Goal: Task Accomplishment & Management: Manage account settings

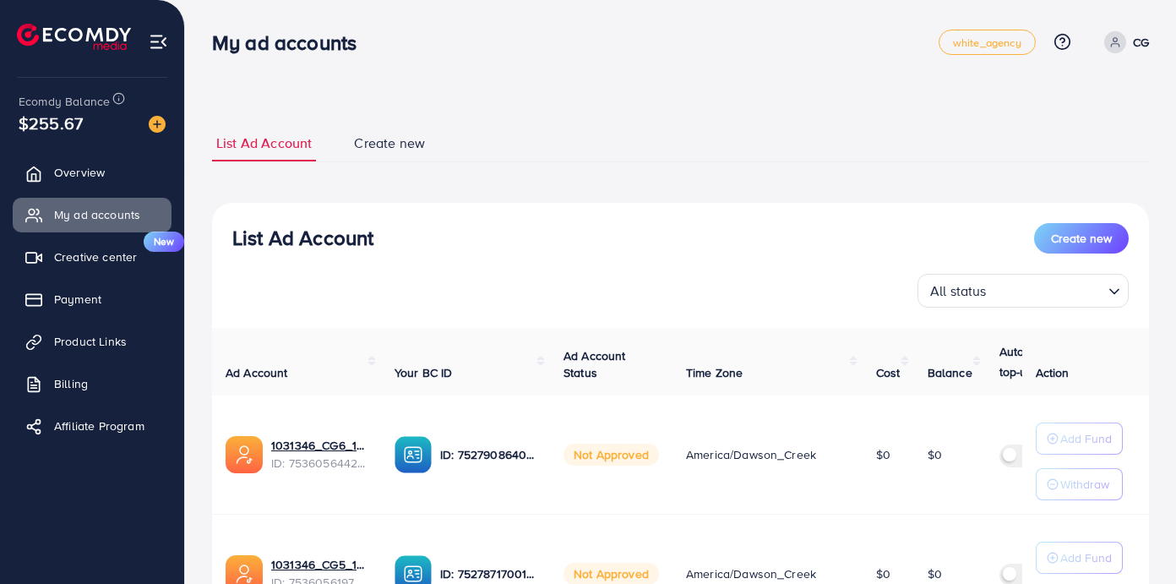
click at [1126, 42] on link "CG" at bounding box center [1124, 42] width 52 height 22
click at [1061, 143] on span "Log out" at bounding box center [1048, 138] width 46 height 20
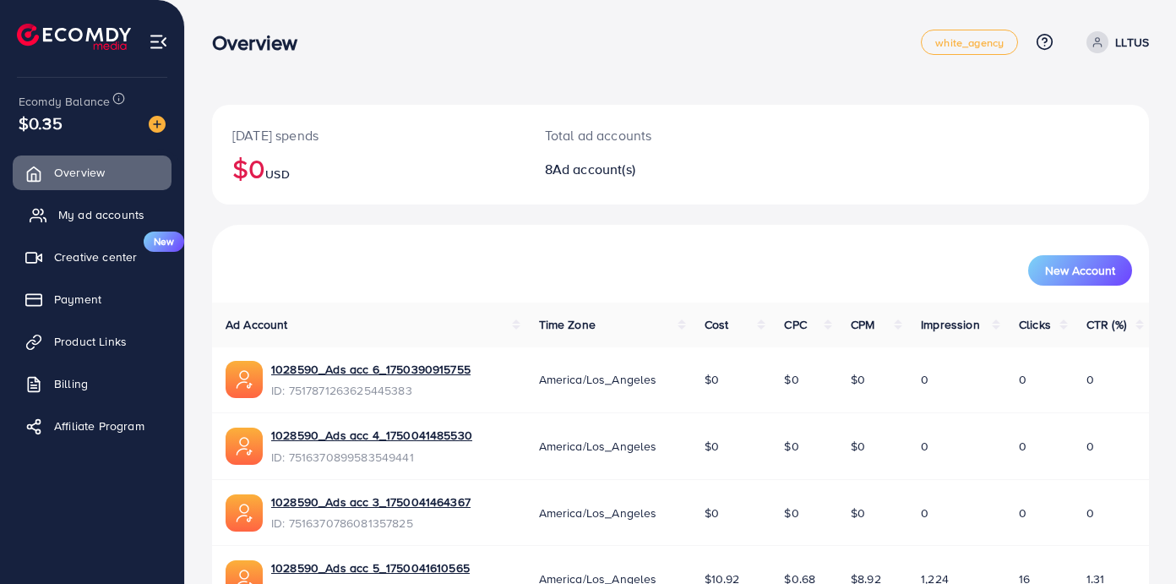
click at [104, 204] on link "My ad accounts" at bounding box center [92, 215] width 159 height 34
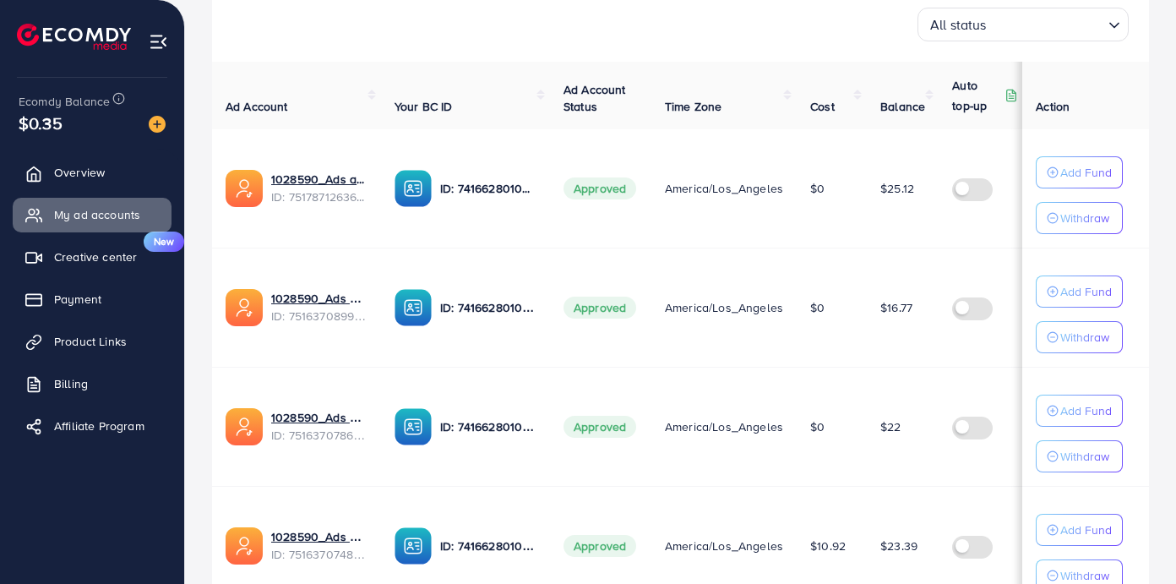
scroll to position [399, 0]
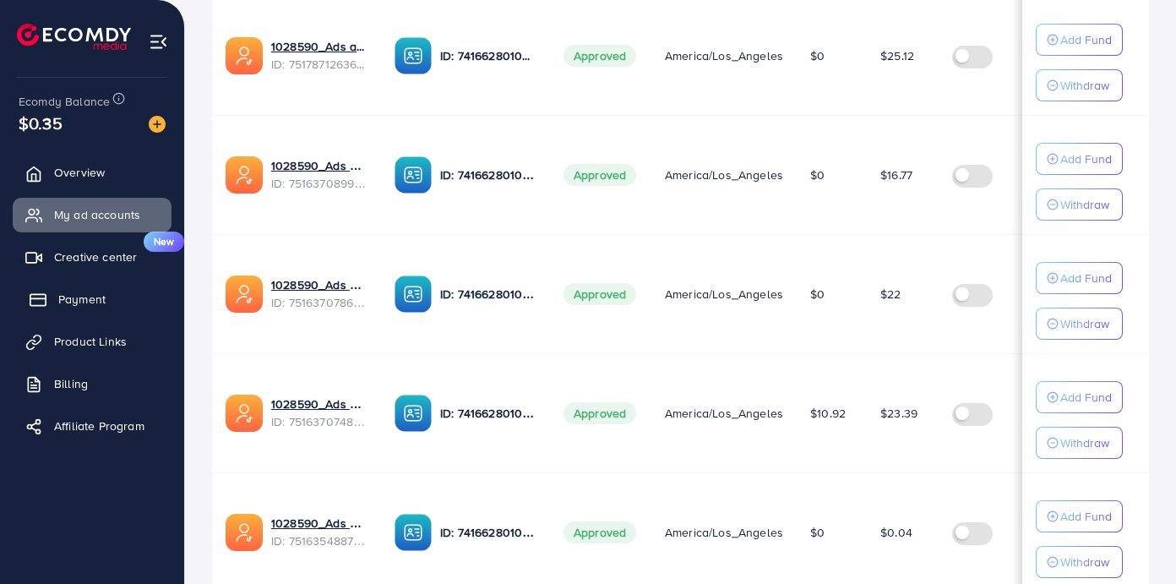
click at [94, 291] on span "Payment" at bounding box center [81, 299] width 47 height 17
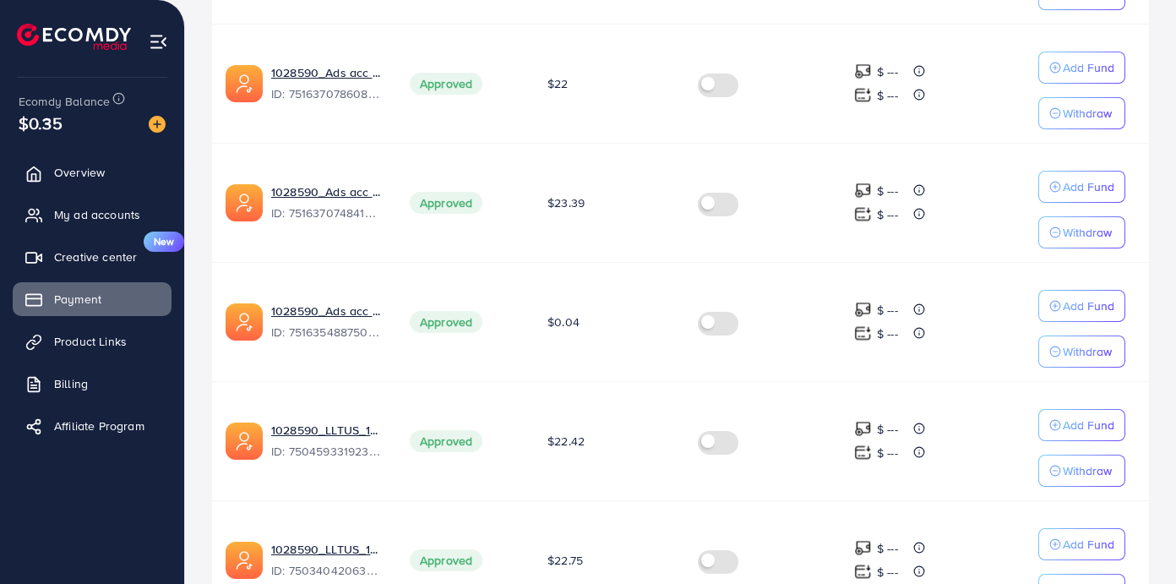
scroll to position [516, 0]
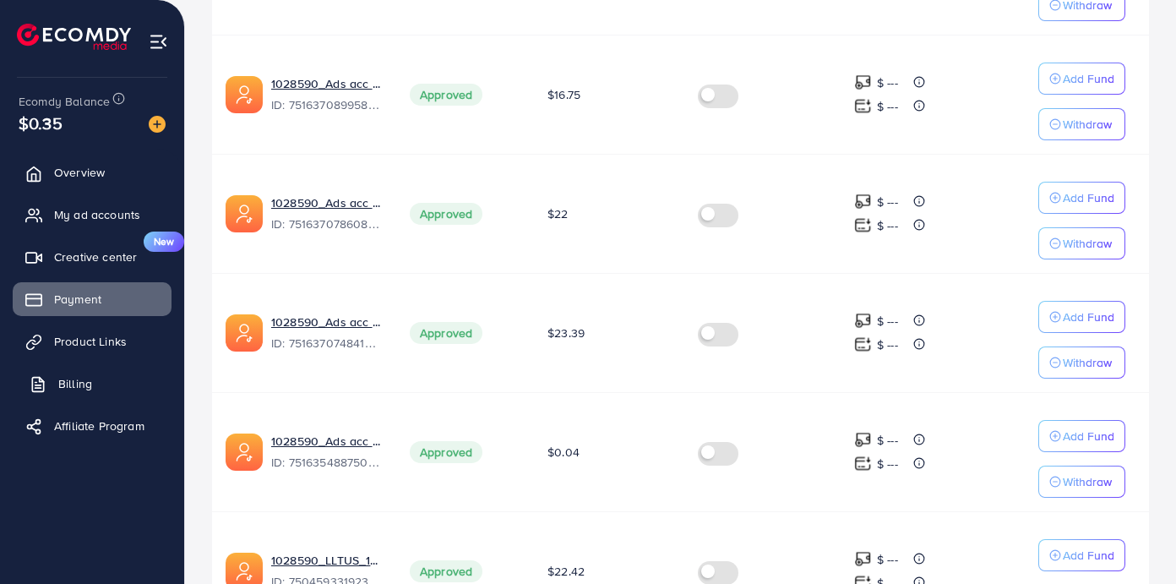
click at [98, 382] on link "Billing" at bounding box center [92, 384] width 159 height 34
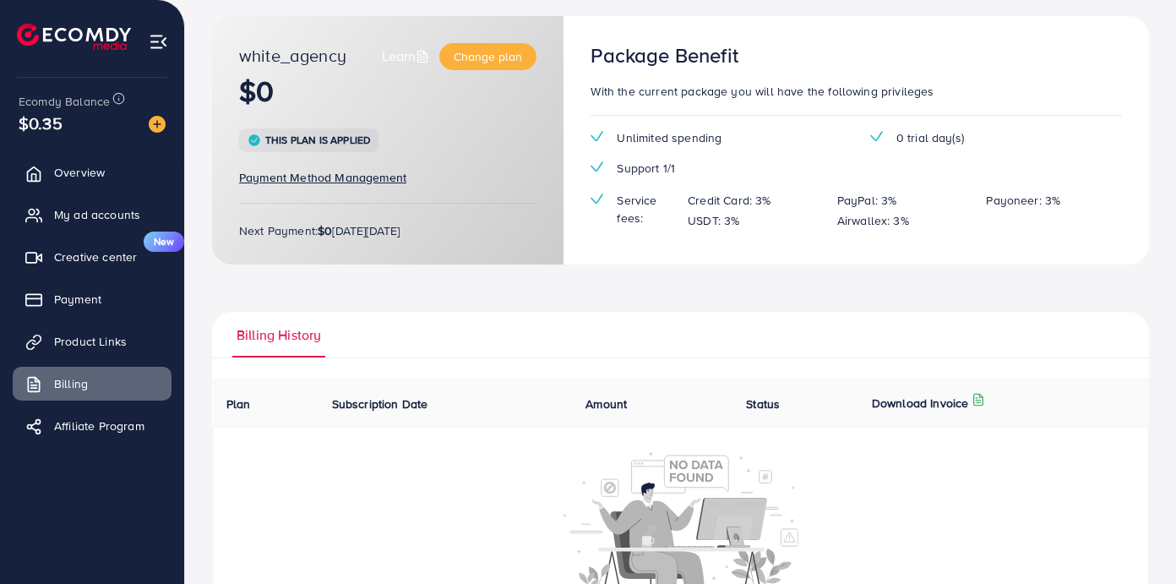
scroll to position [155, 0]
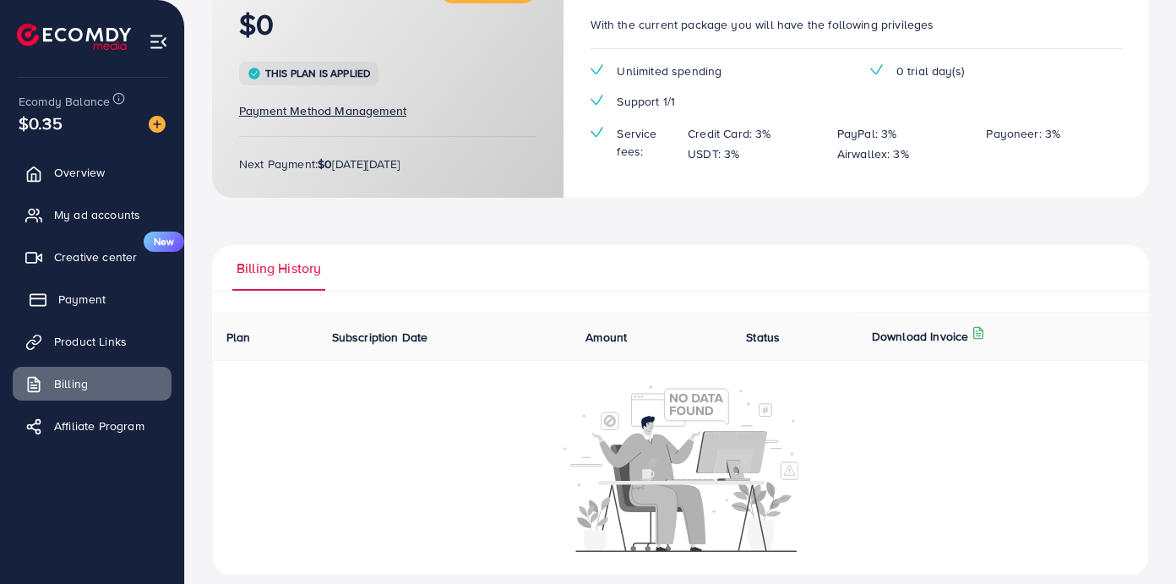
click at [106, 303] on link "Payment" at bounding box center [92, 299] width 159 height 34
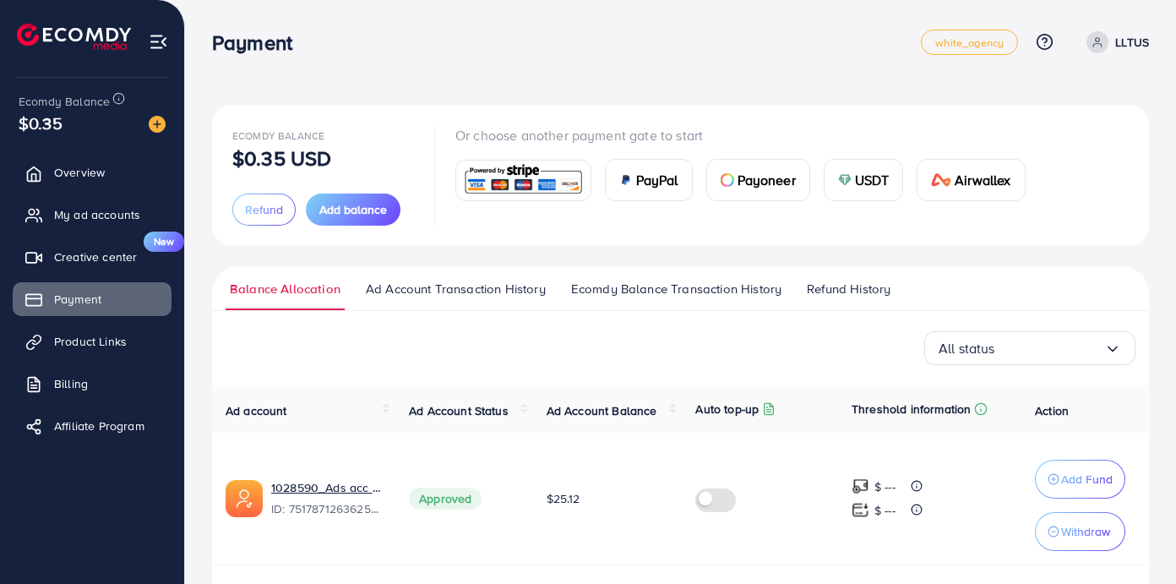
click at [669, 298] on link "Ecomdy Balance Transaction History" at bounding box center [676, 295] width 219 height 30
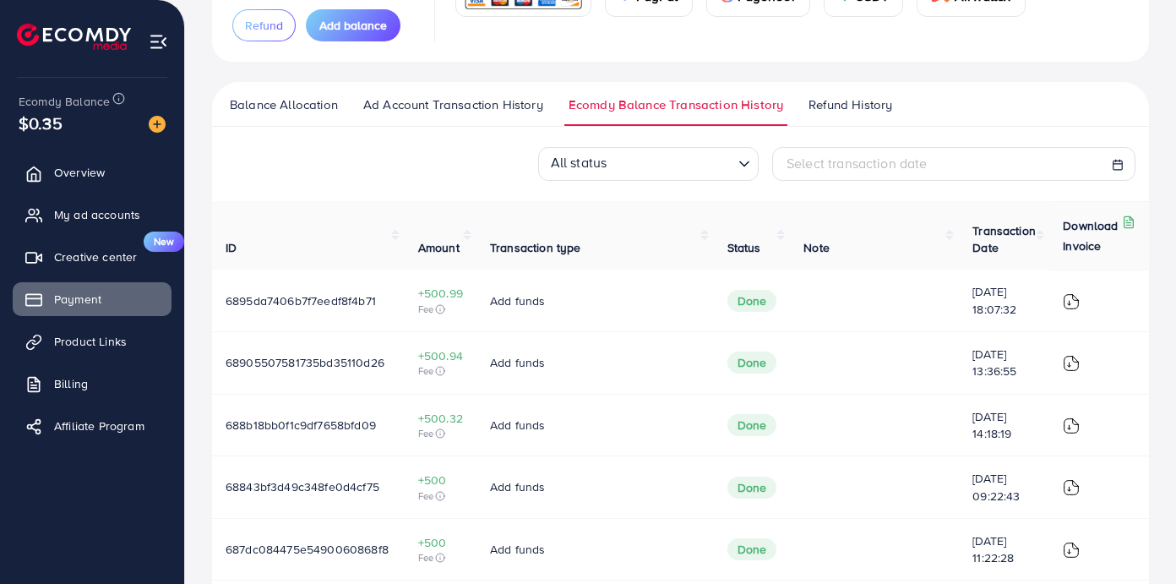
scroll to position [198, 0]
